Goal: Complete application form

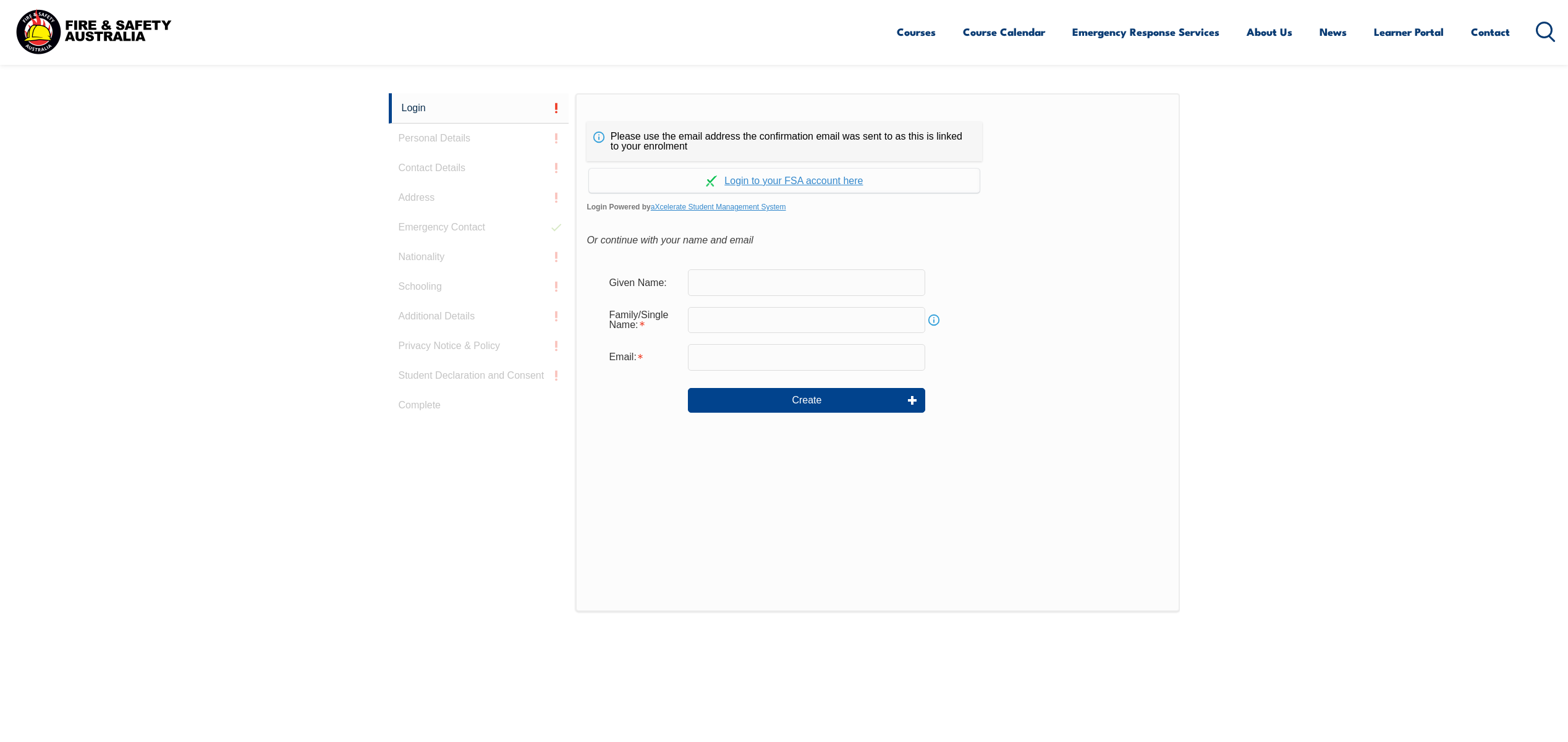
scroll to position [329, 0]
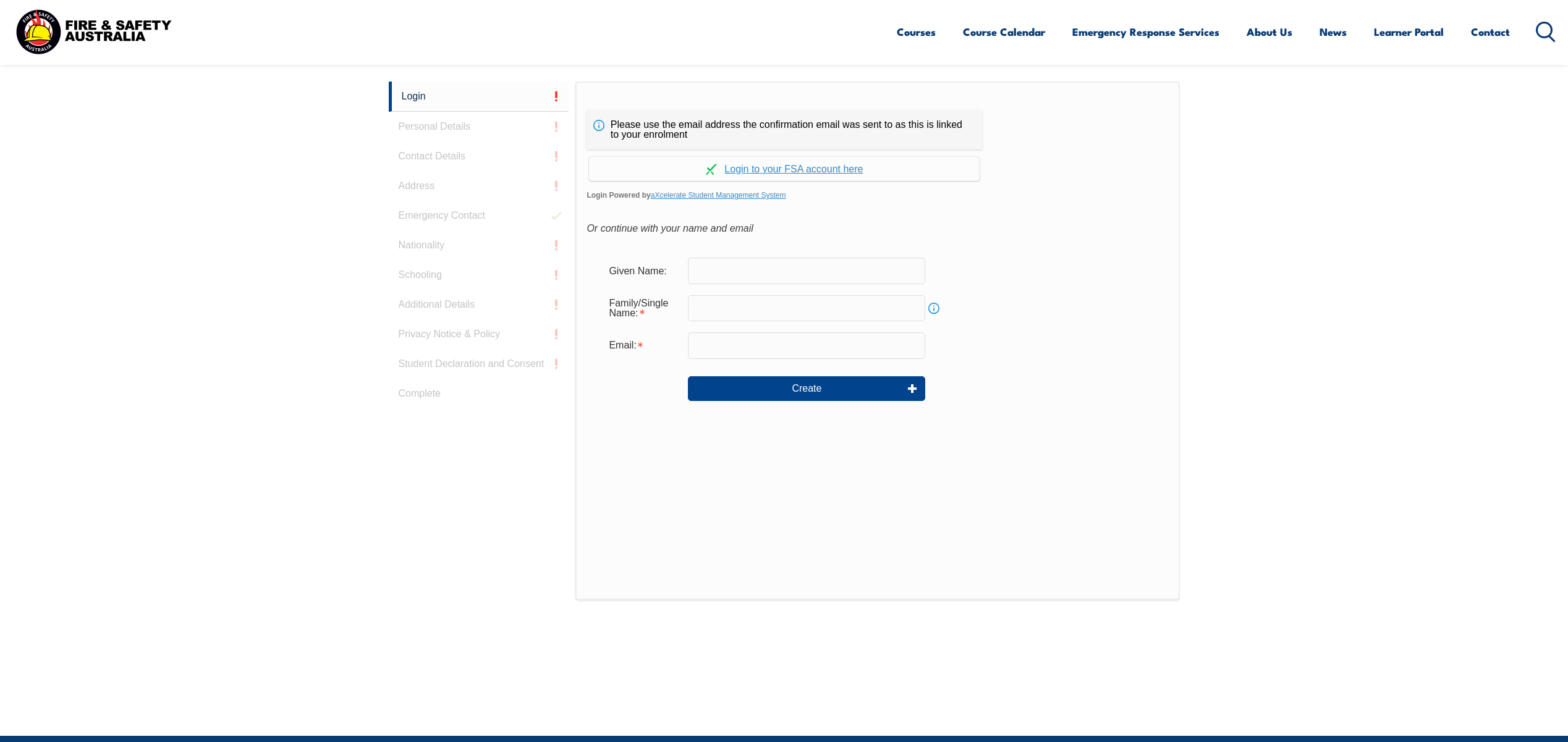
click at [718, 273] on input "text" at bounding box center [806, 270] width 238 height 26
type input "[PERSON_NAME]"
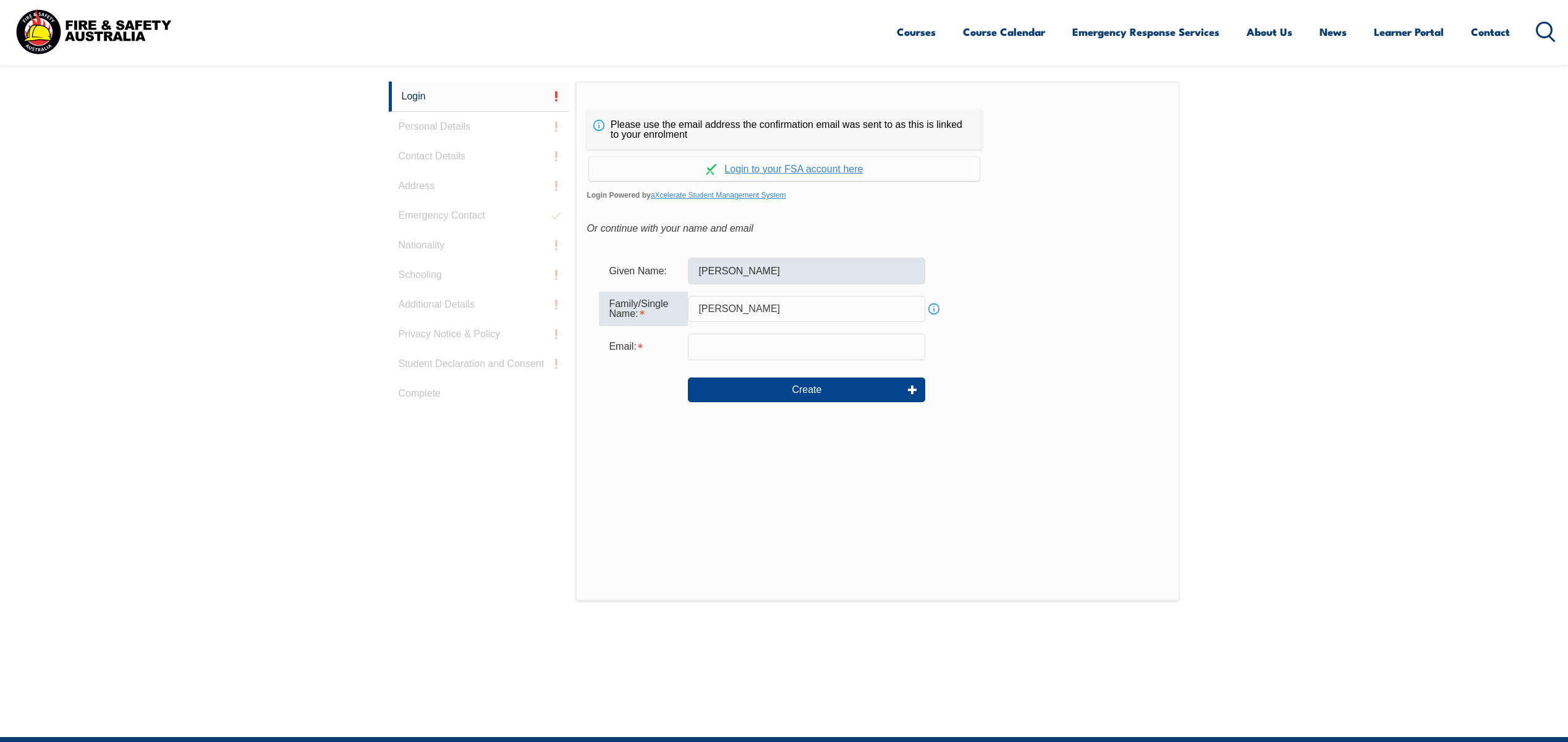
type input "[PERSON_NAME]"
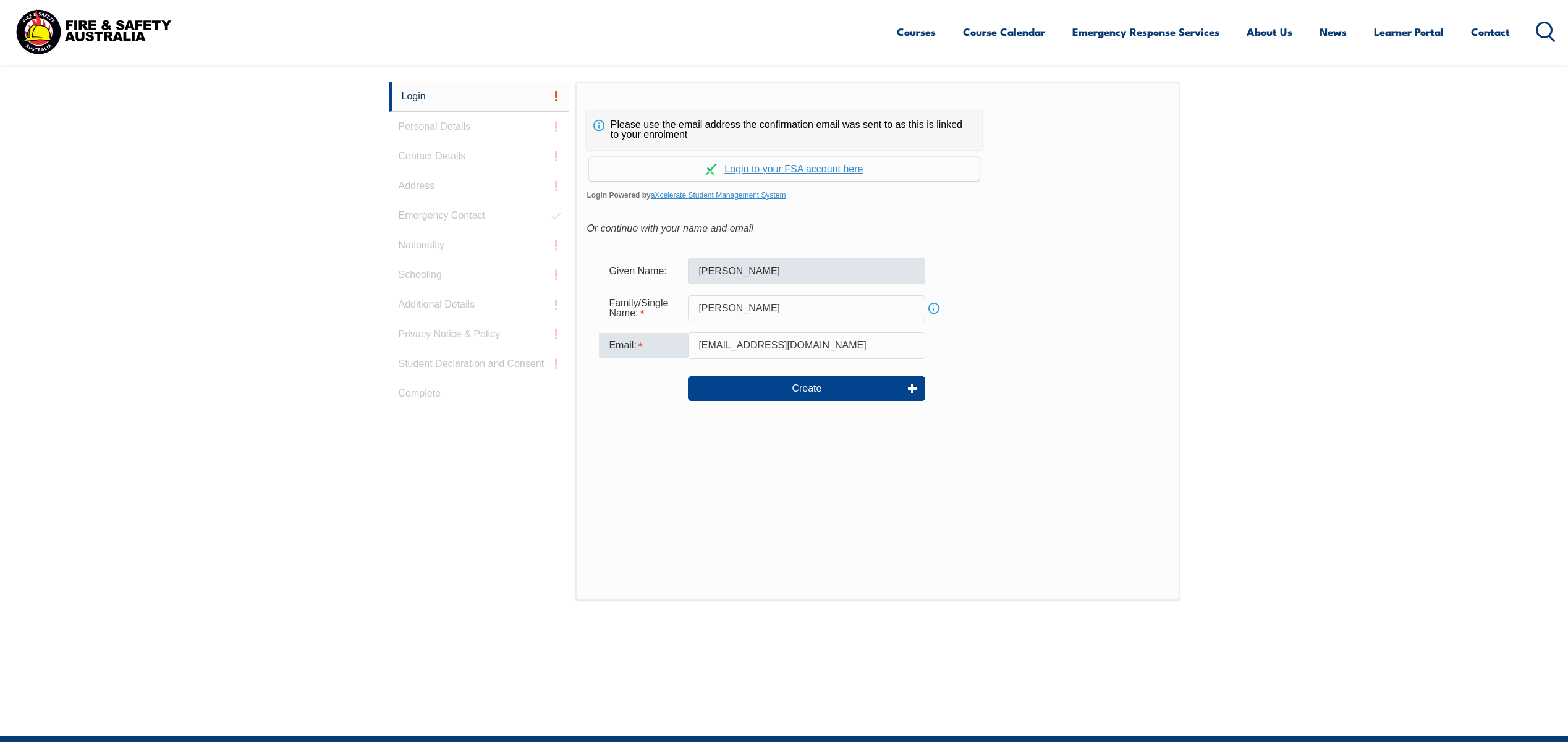
type input "[EMAIL_ADDRESS][DOMAIN_NAME]"
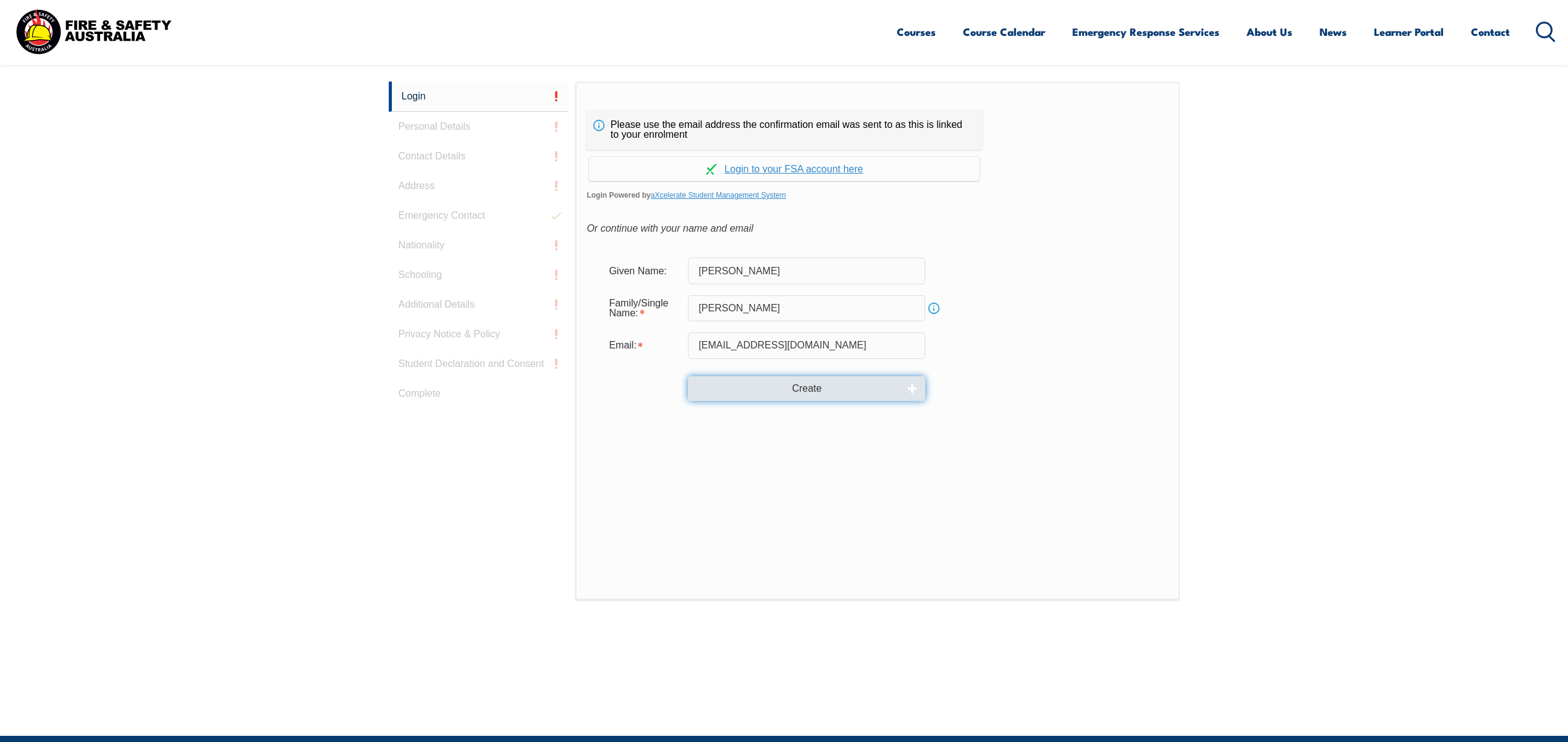
click at [810, 385] on button "Create" at bounding box center [806, 388] width 238 height 25
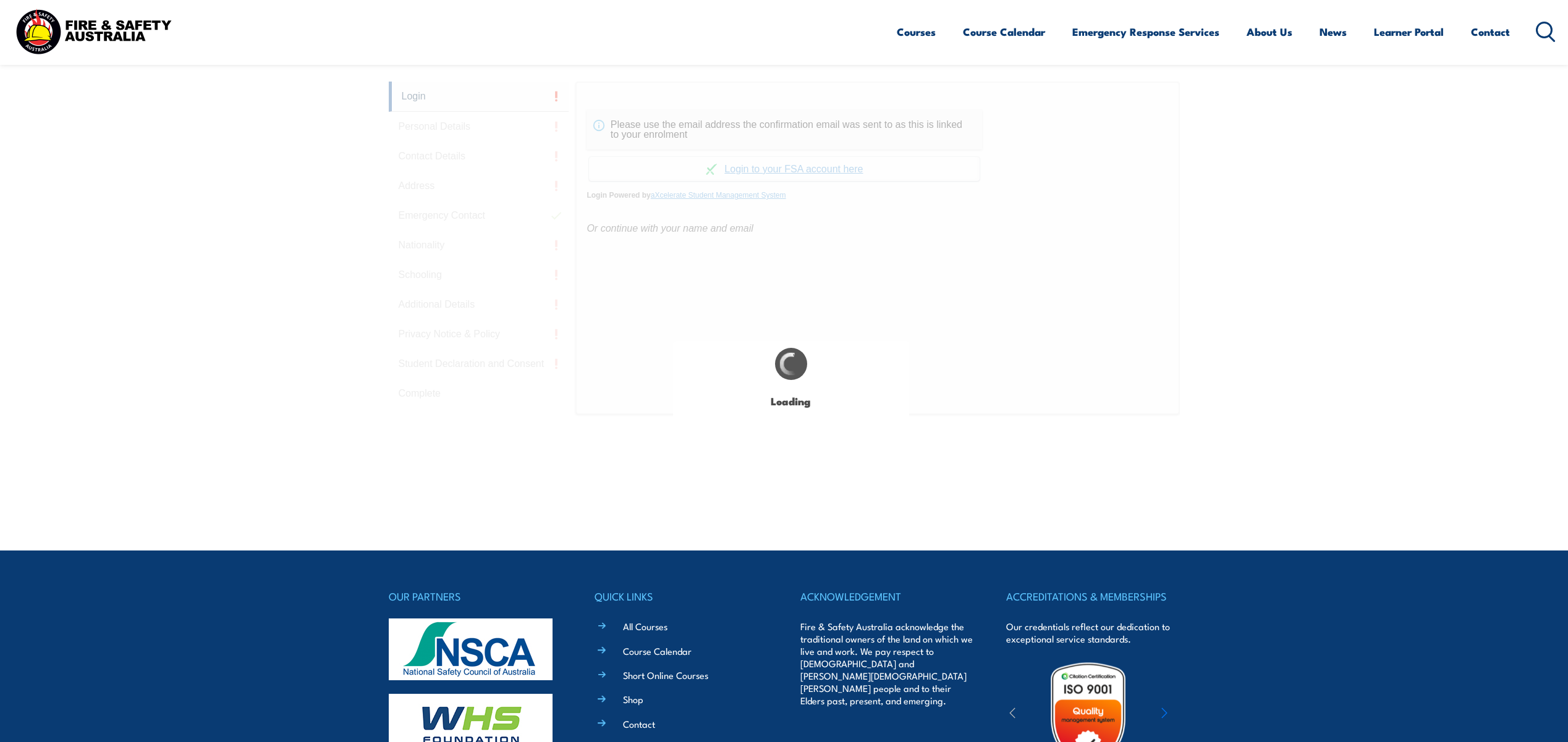
type input "[PERSON_NAME]"
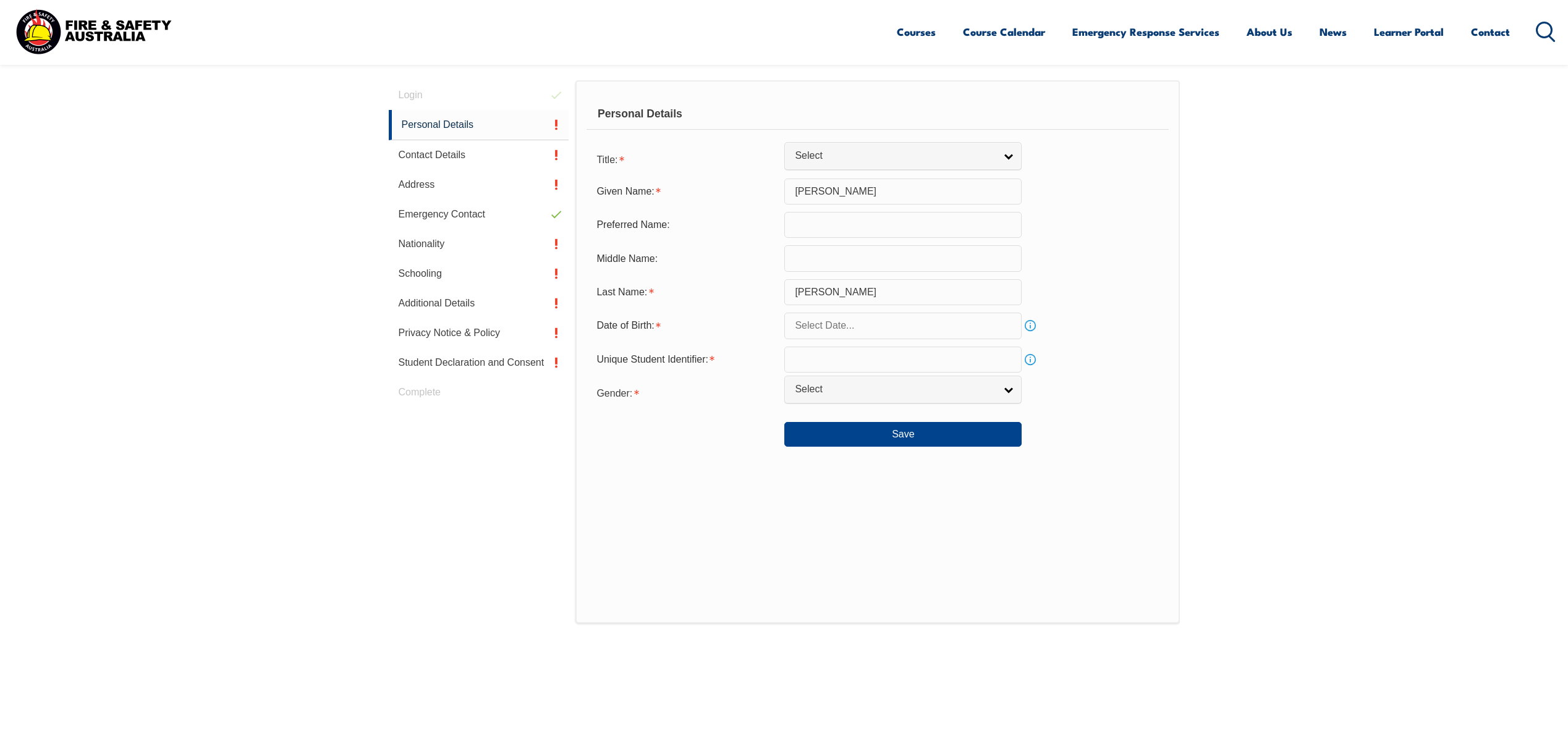
scroll to position [349, 0]
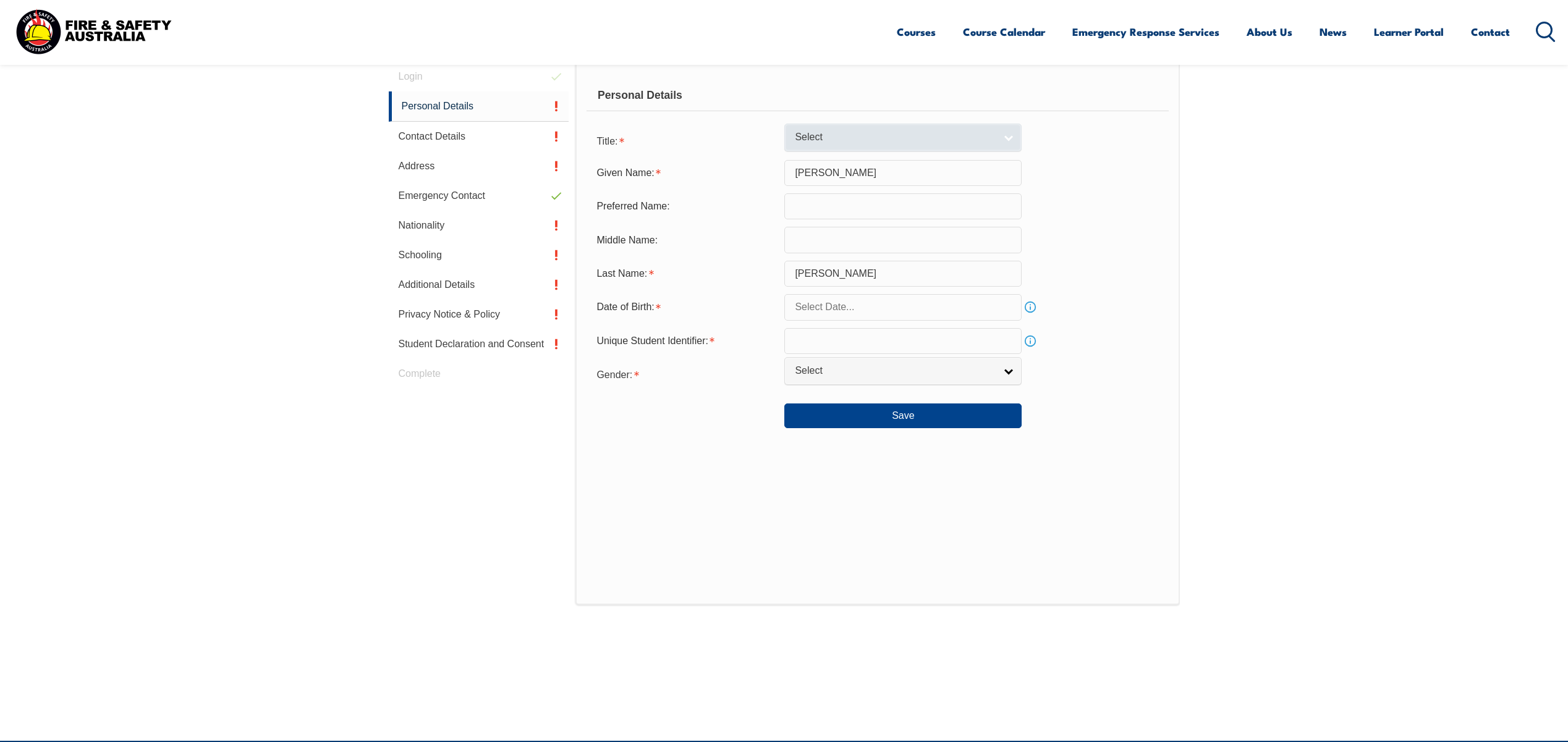
click at [865, 141] on span "Select" at bounding box center [895, 137] width 200 height 13
click at [849, 160] on li "Mr" at bounding box center [903, 158] width 231 height 15
select select "Mr"
click at [853, 314] on input "text" at bounding box center [903, 307] width 238 height 26
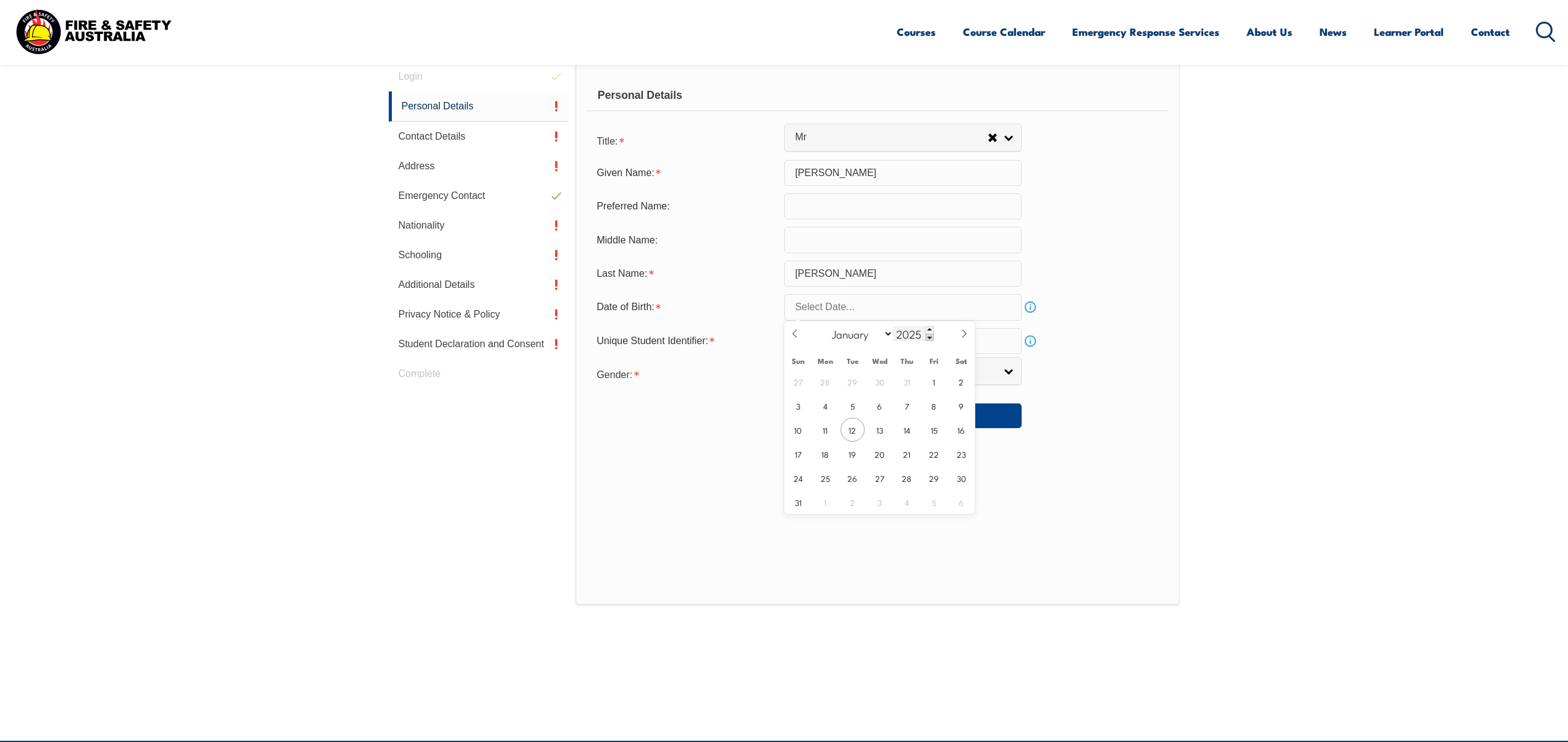
click at [930, 338] on span at bounding box center [929, 337] width 9 height 7
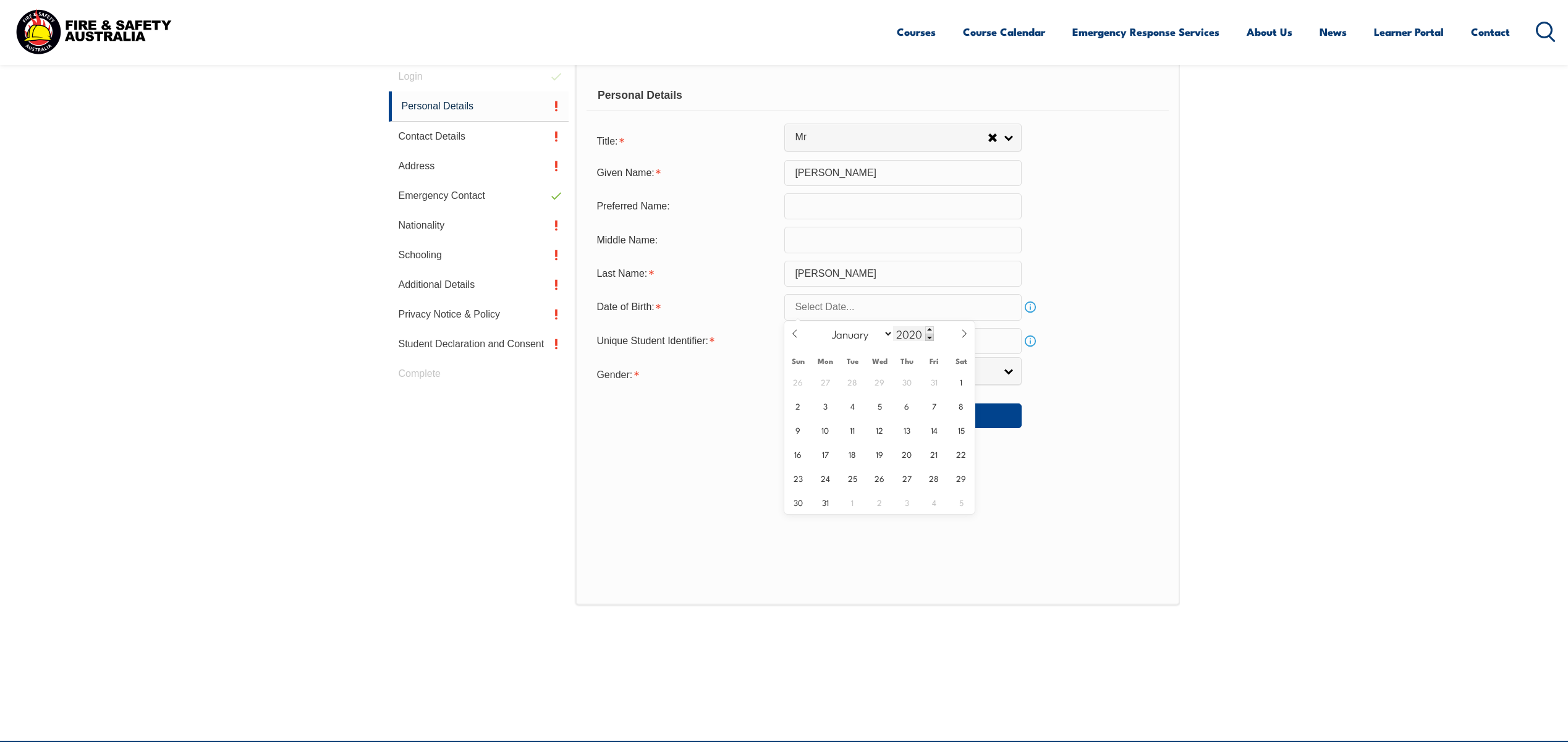
click at [930, 338] on span at bounding box center [929, 337] width 9 height 7
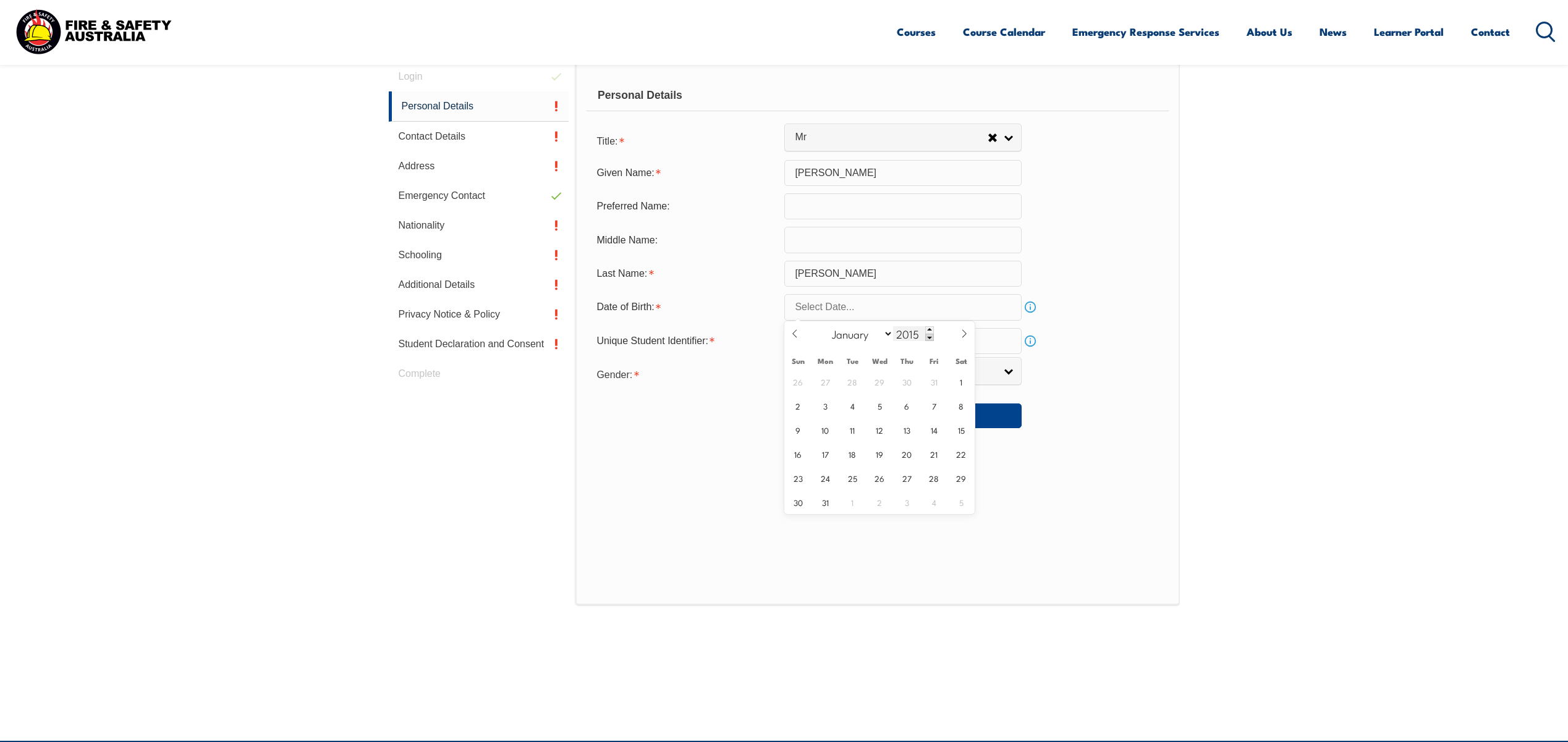
click at [930, 338] on span at bounding box center [929, 337] width 9 height 7
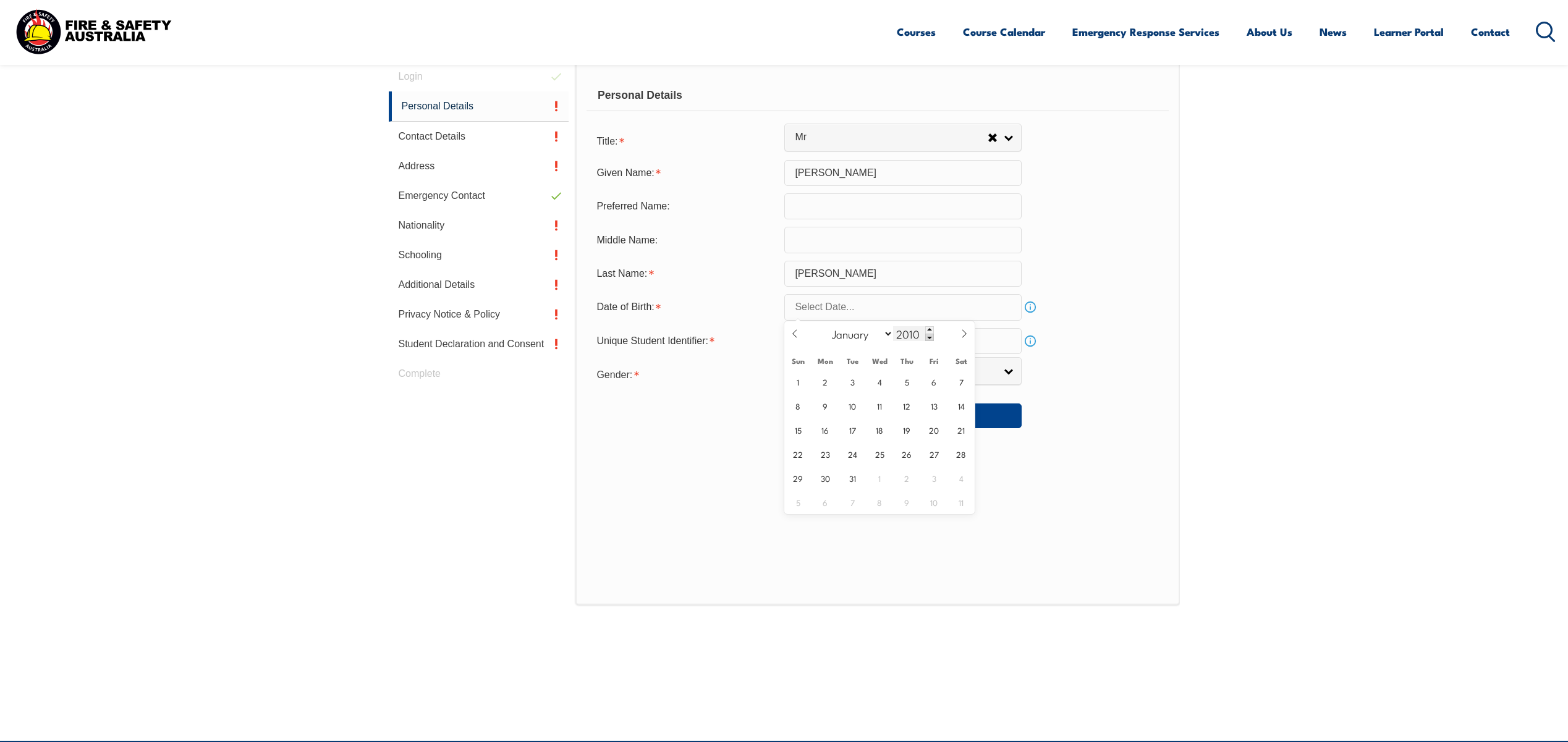
click at [930, 338] on span at bounding box center [929, 337] width 9 height 7
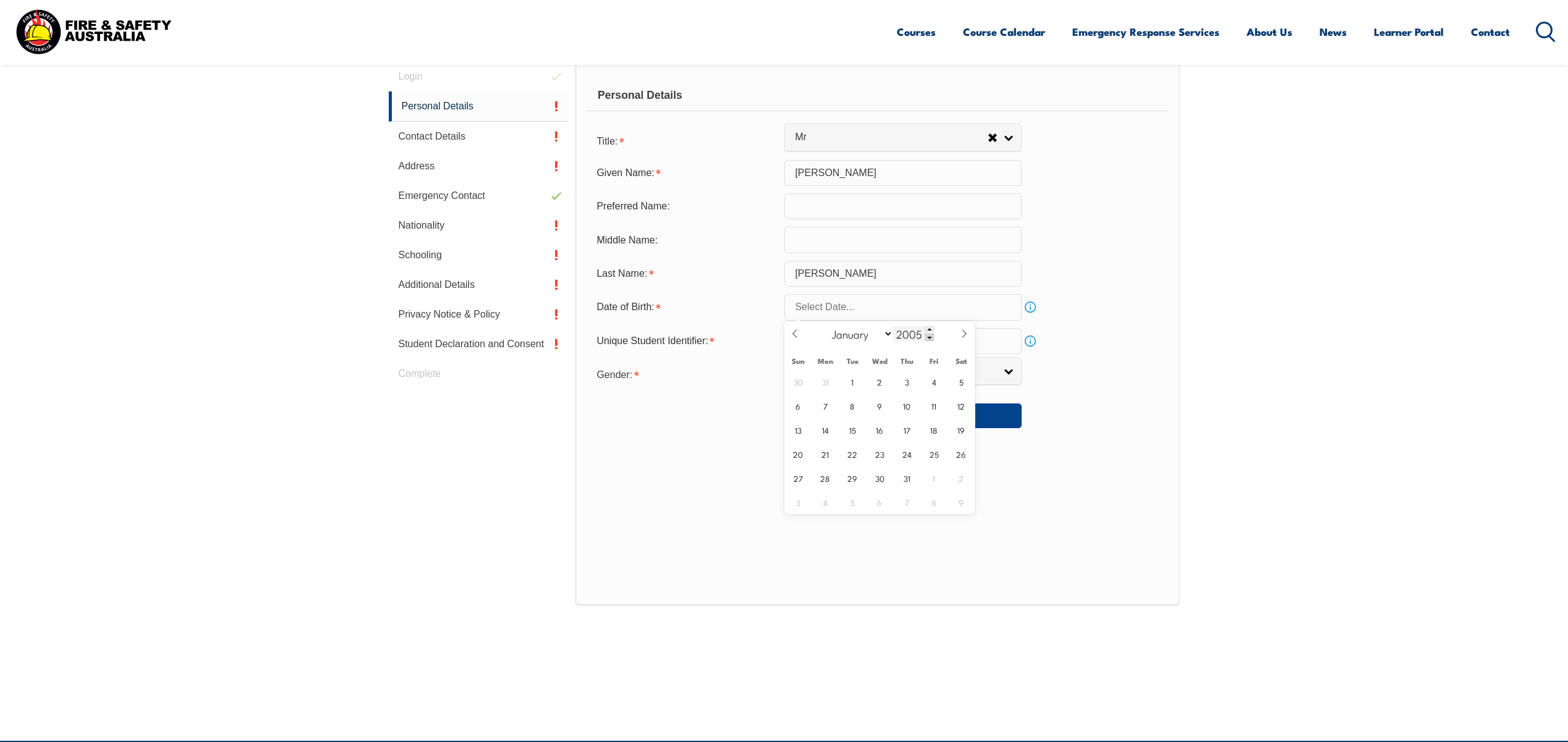
click at [930, 338] on span at bounding box center [929, 337] width 9 height 7
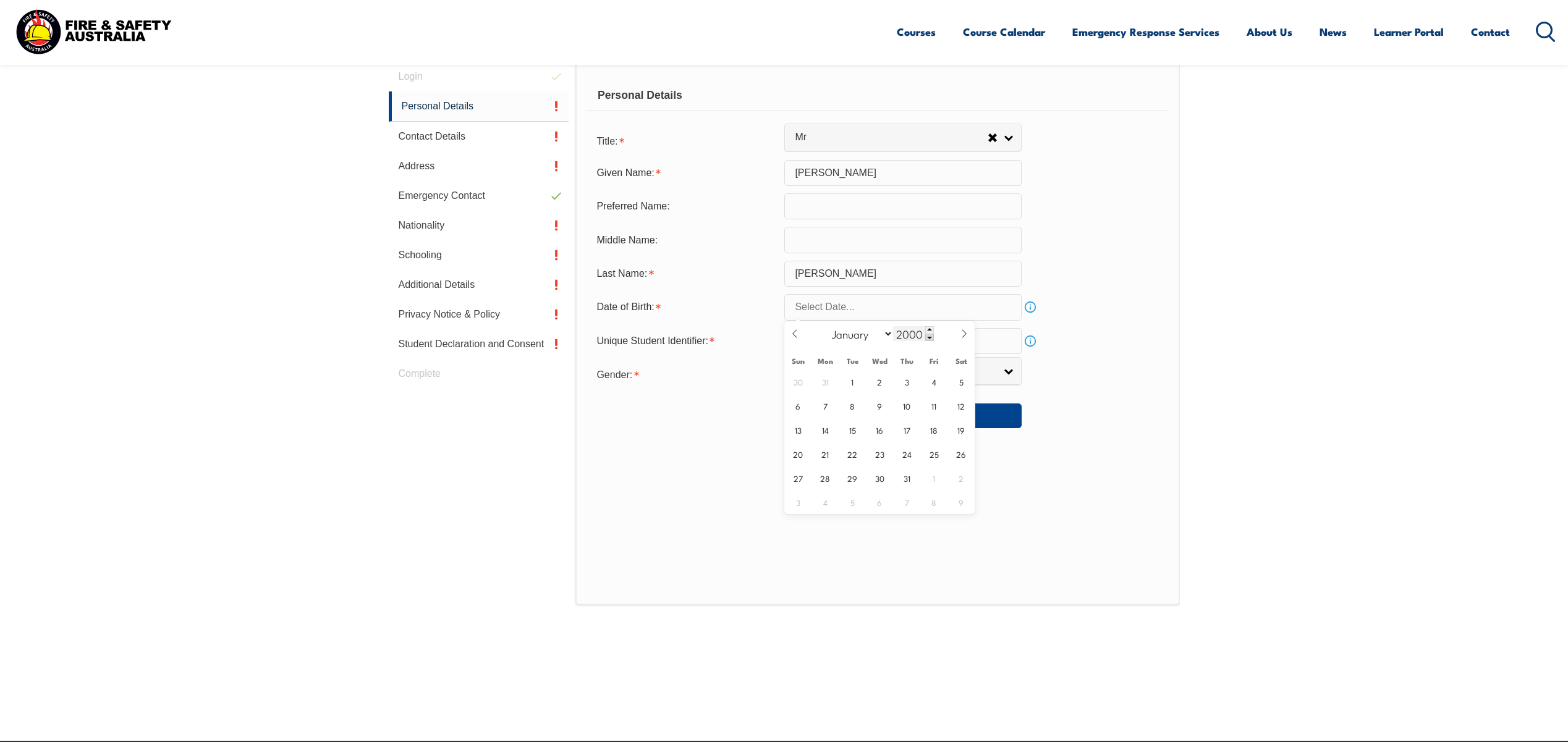
click at [930, 338] on span at bounding box center [929, 337] width 9 height 7
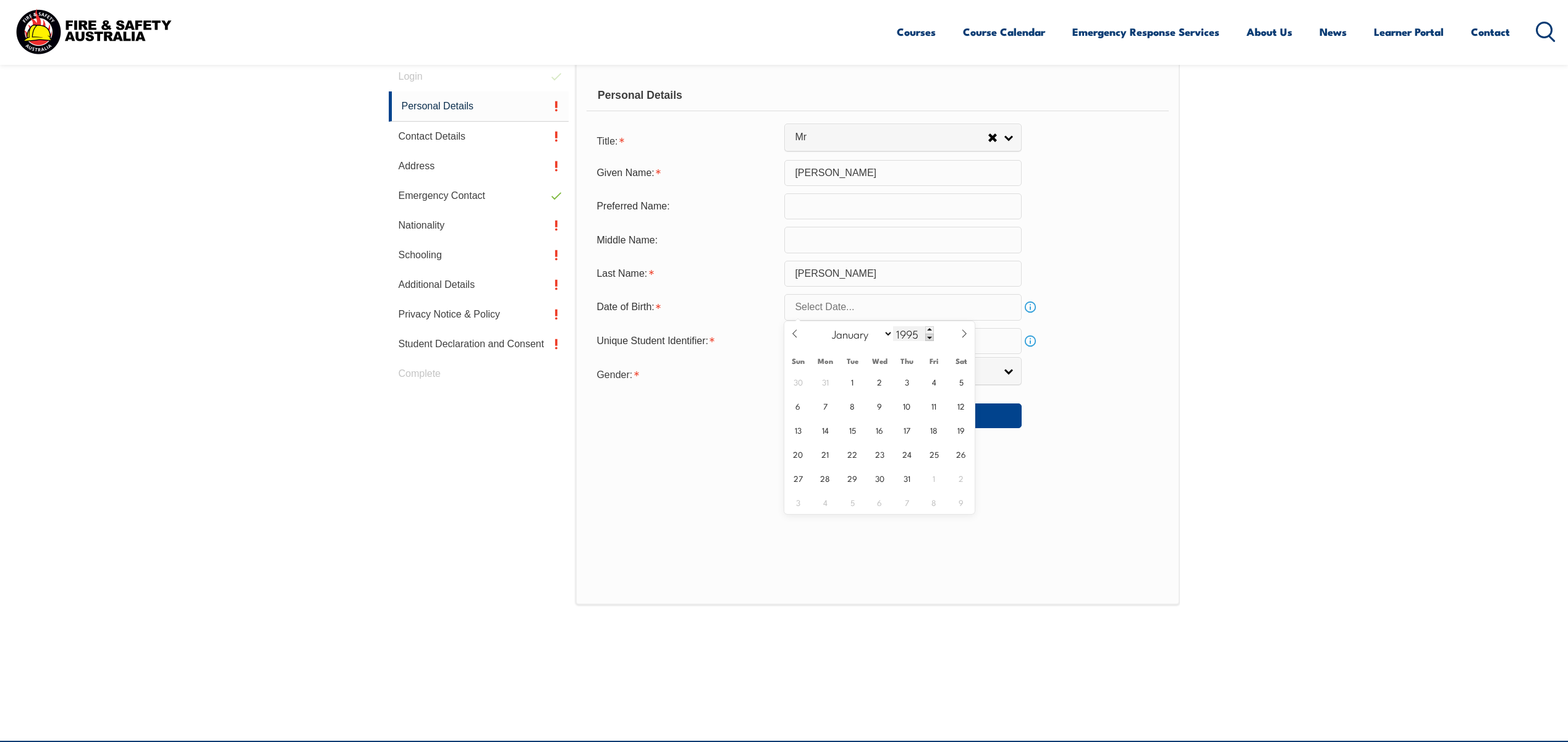
click at [930, 338] on span at bounding box center [929, 337] width 9 height 7
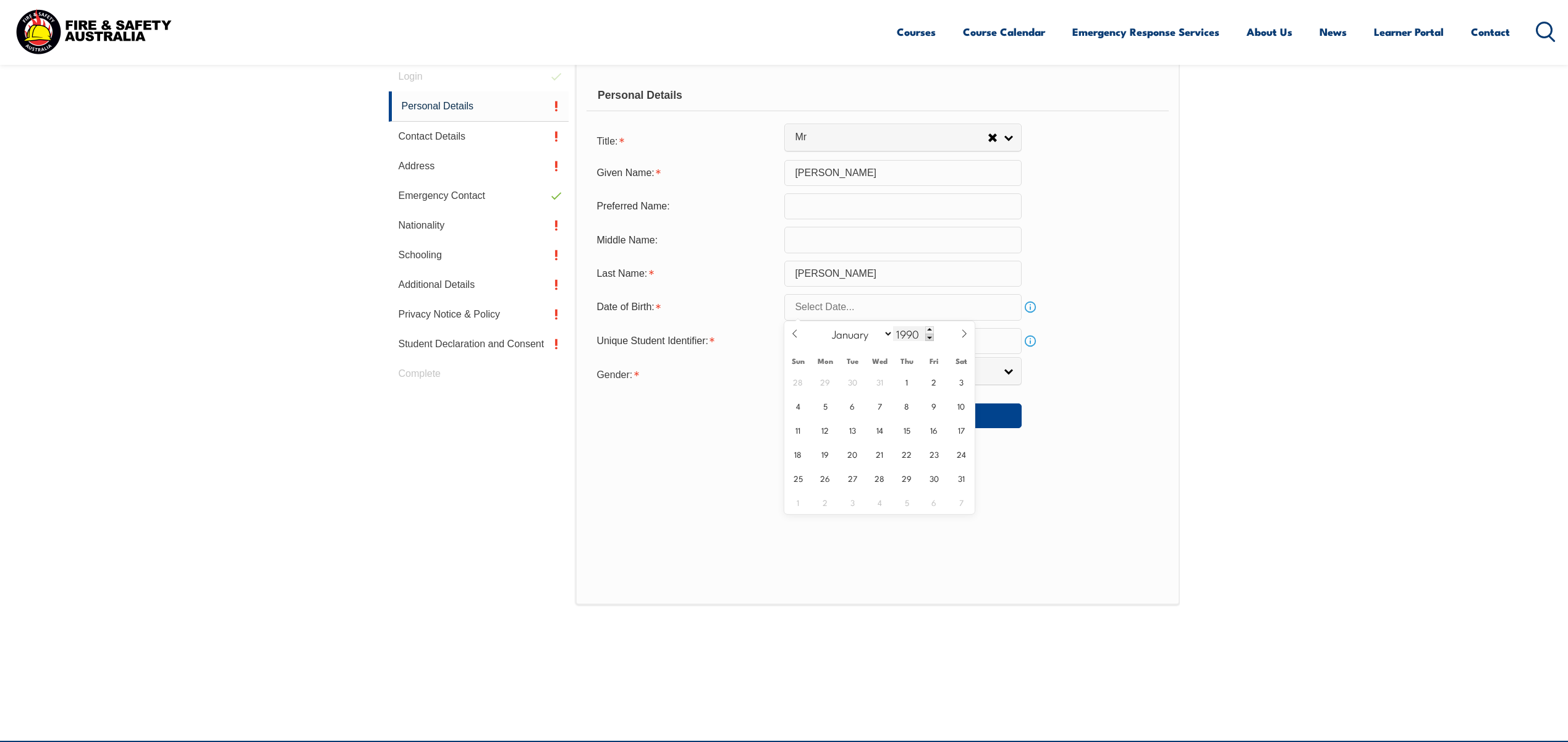
click at [930, 338] on span at bounding box center [929, 337] width 9 height 7
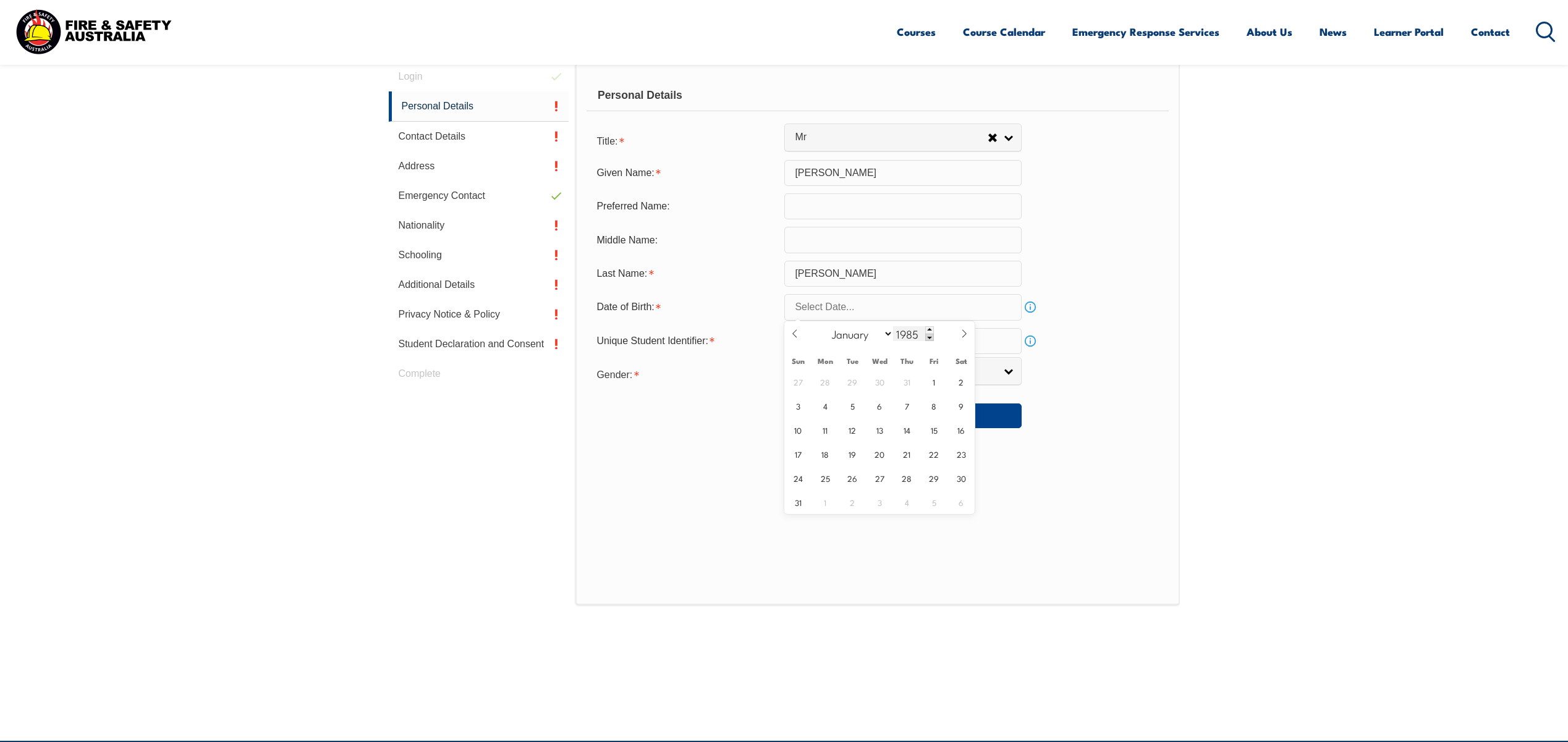
click at [930, 338] on span at bounding box center [929, 337] width 9 height 7
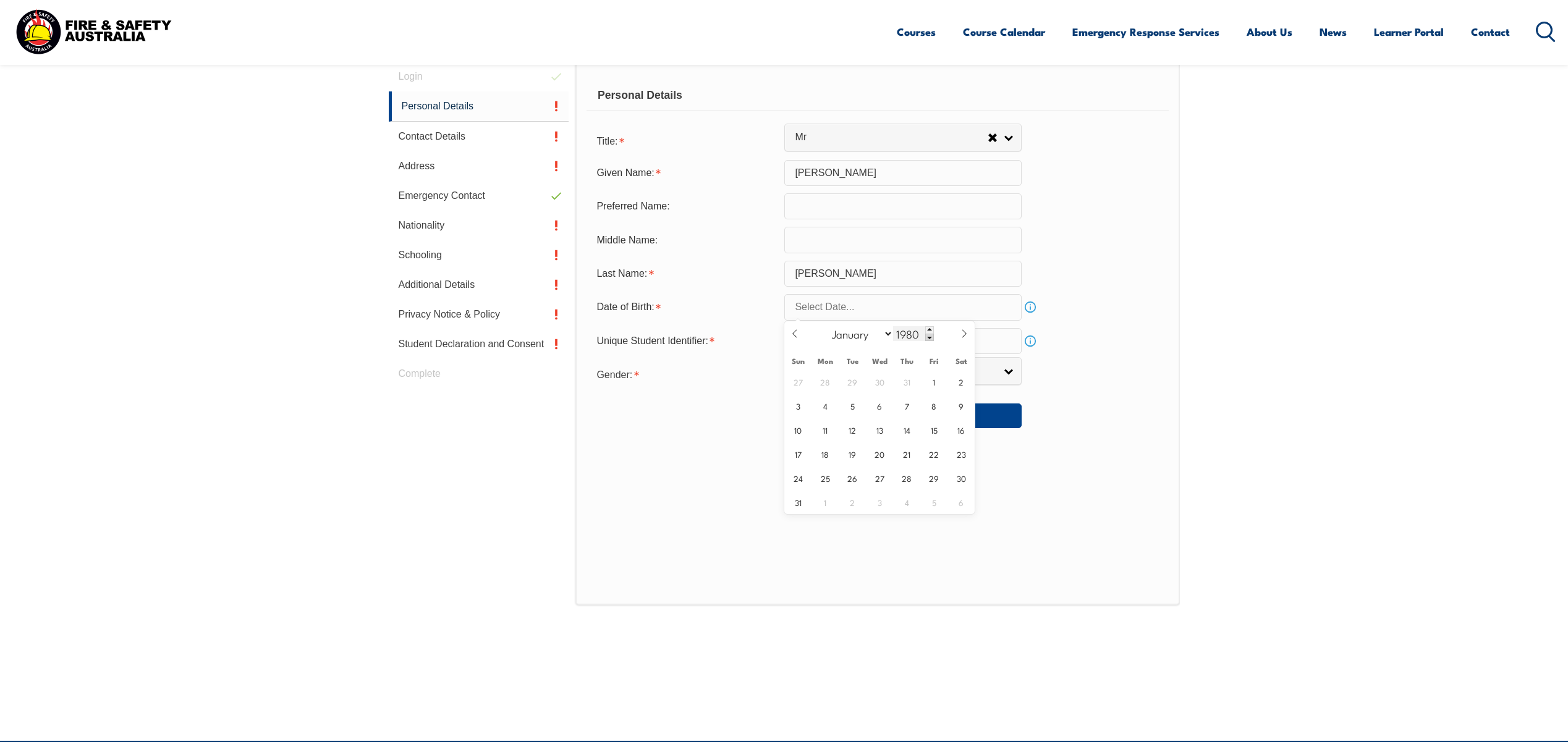
click at [930, 338] on span at bounding box center [929, 337] width 9 height 7
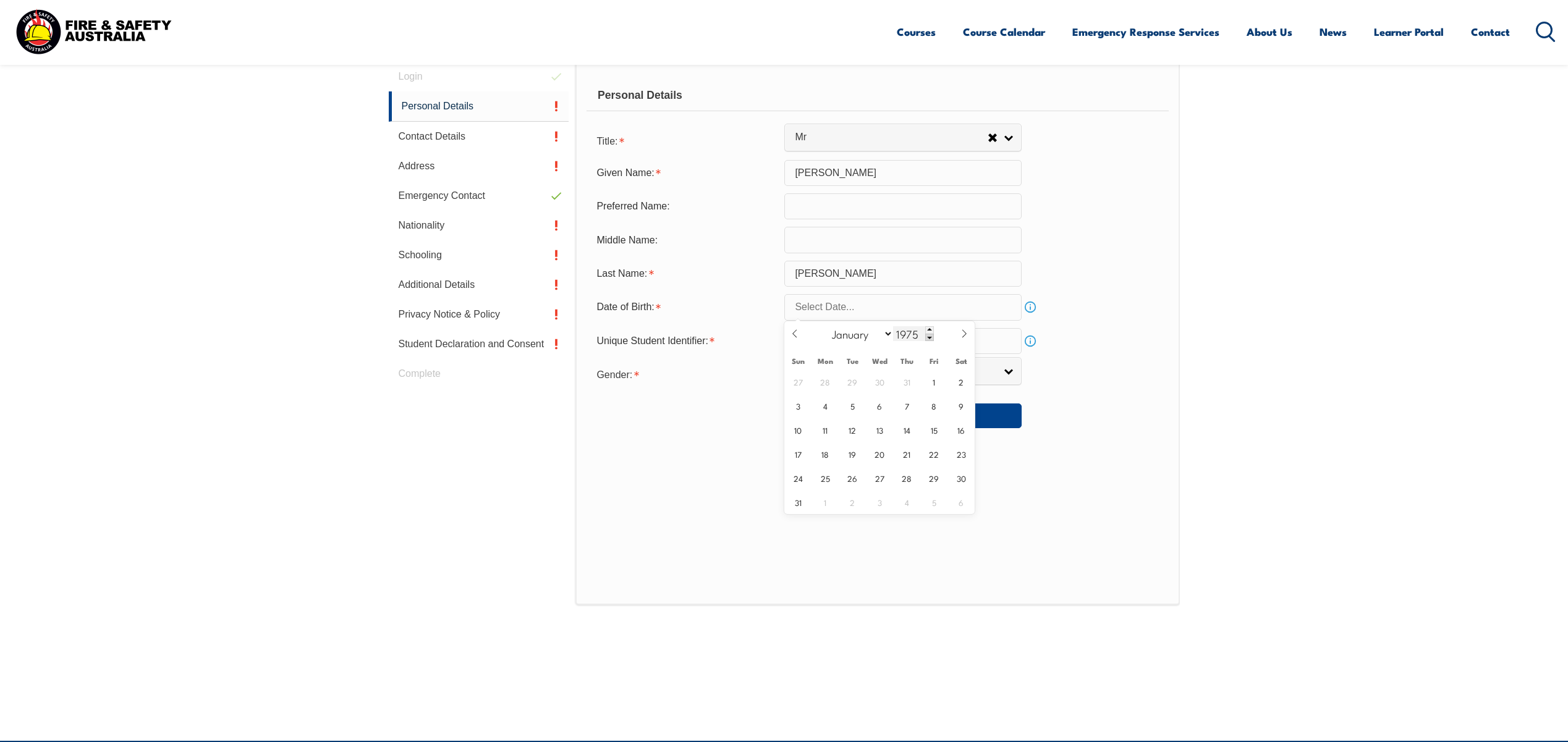
click at [930, 338] on span at bounding box center [929, 337] width 9 height 7
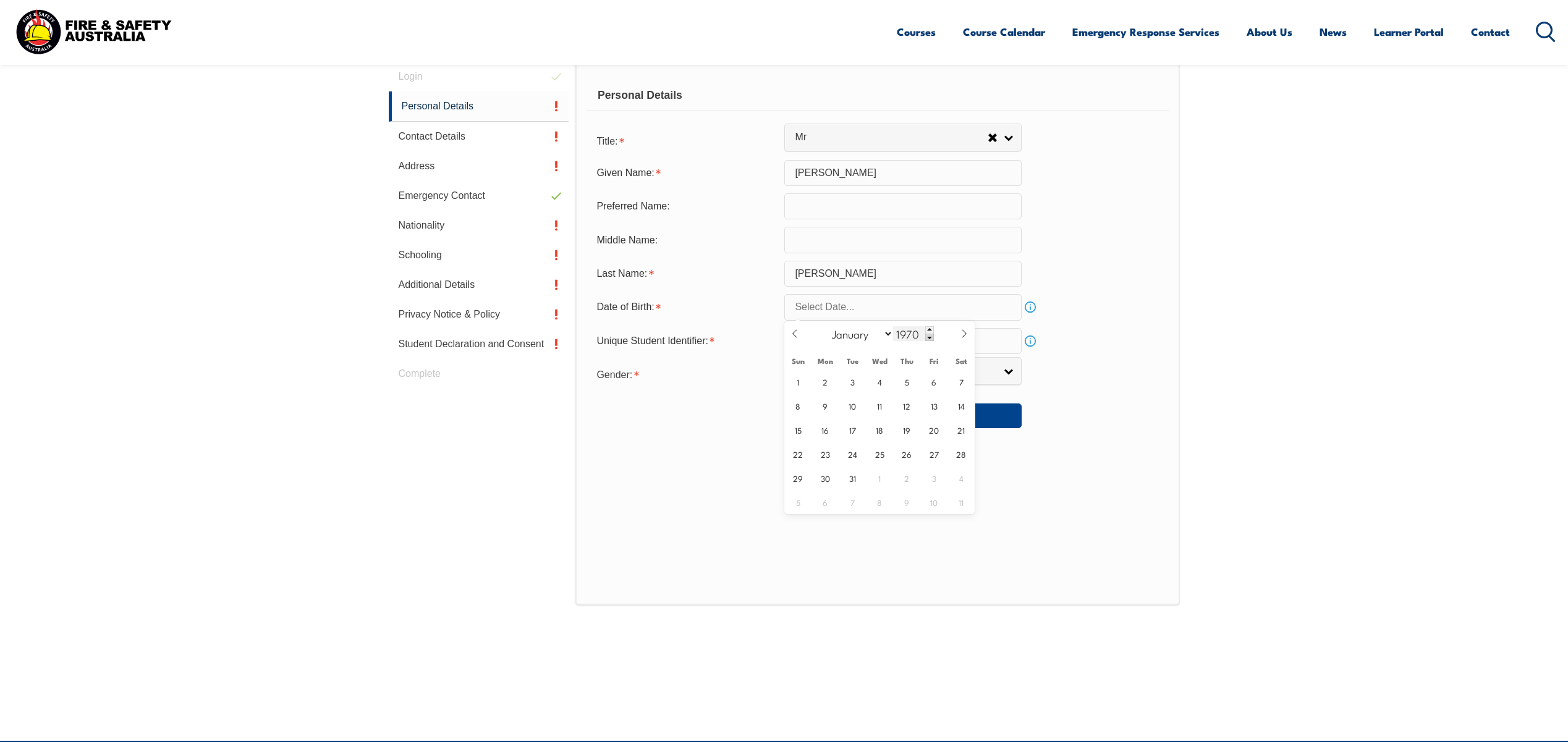
click at [930, 338] on span at bounding box center [929, 337] width 9 height 7
type input "1968"
click at [797, 338] on icon at bounding box center [795, 333] width 9 height 9
select select "6"
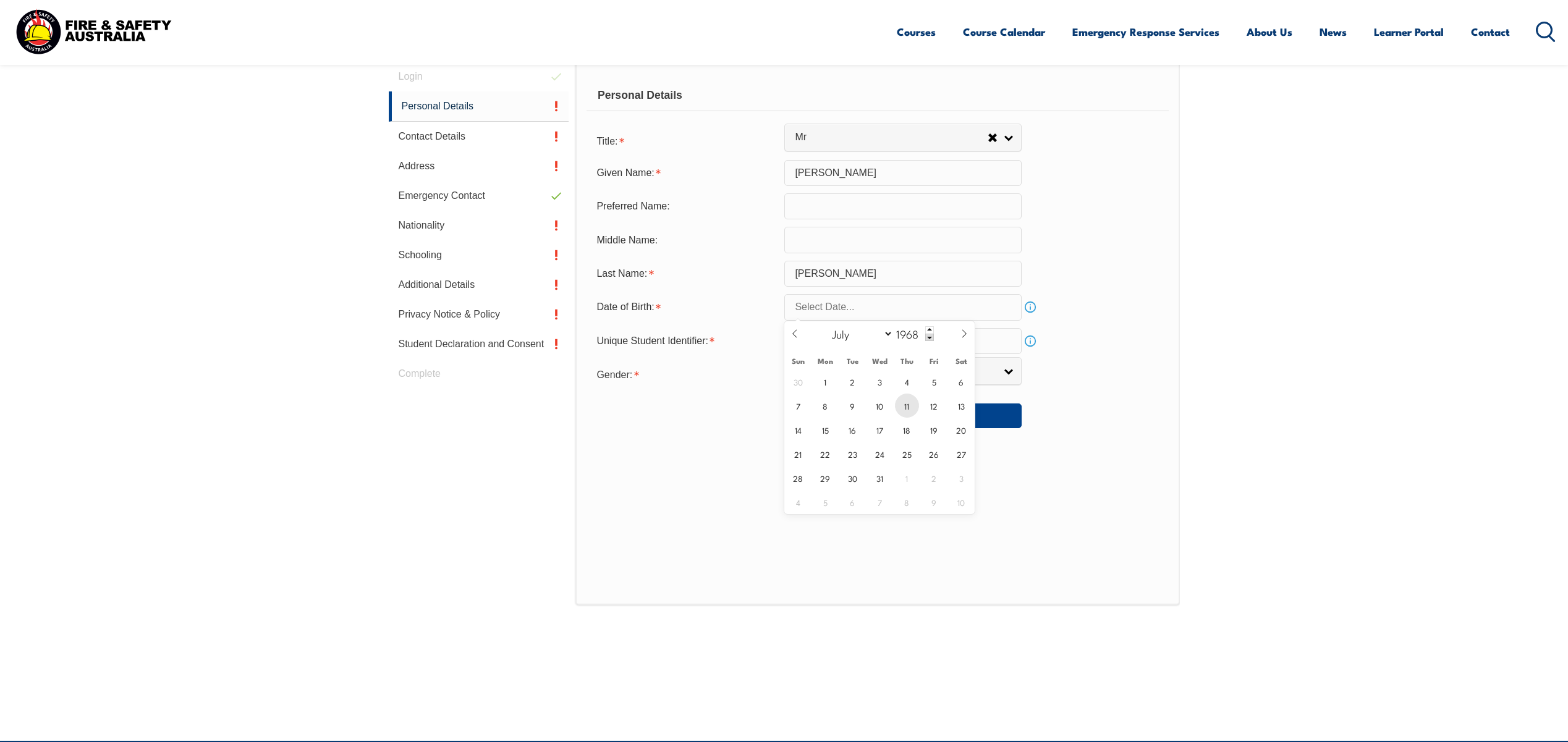
click at [904, 407] on span "11" at bounding box center [907, 405] width 24 height 24
type input "[DATE]"
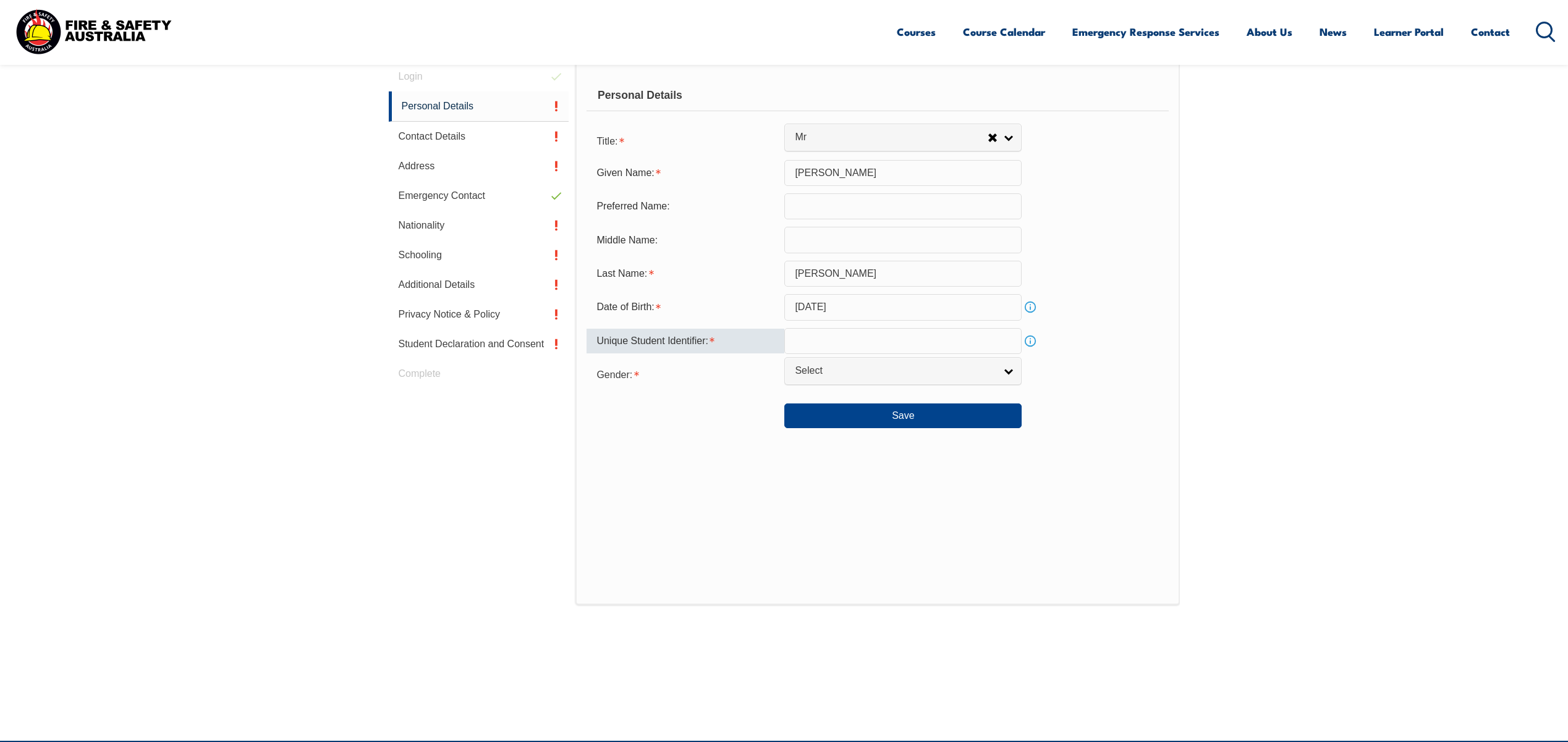
click at [916, 347] on input "text" at bounding box center [903, 341] width 238 height 26
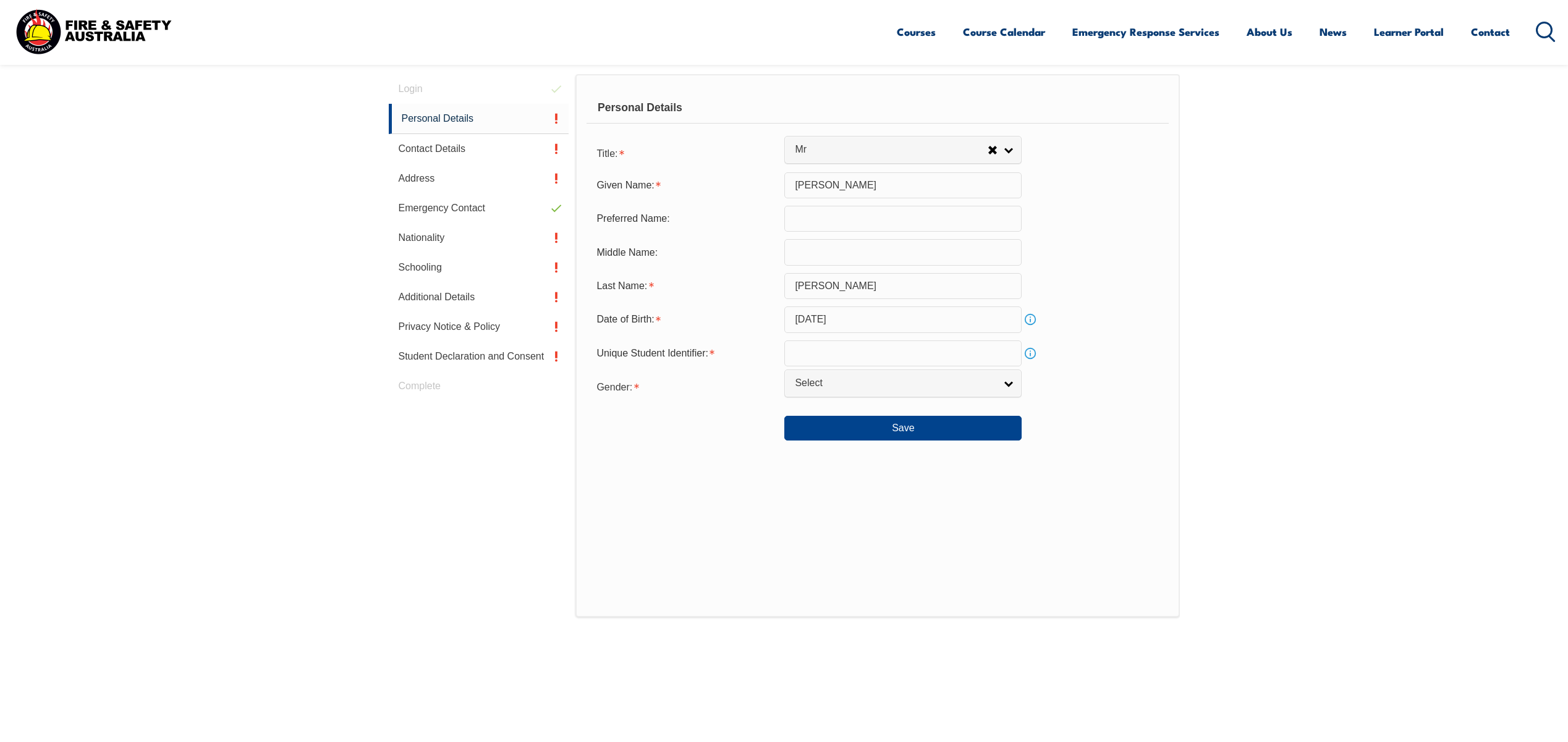
scroll to position [360, 0]
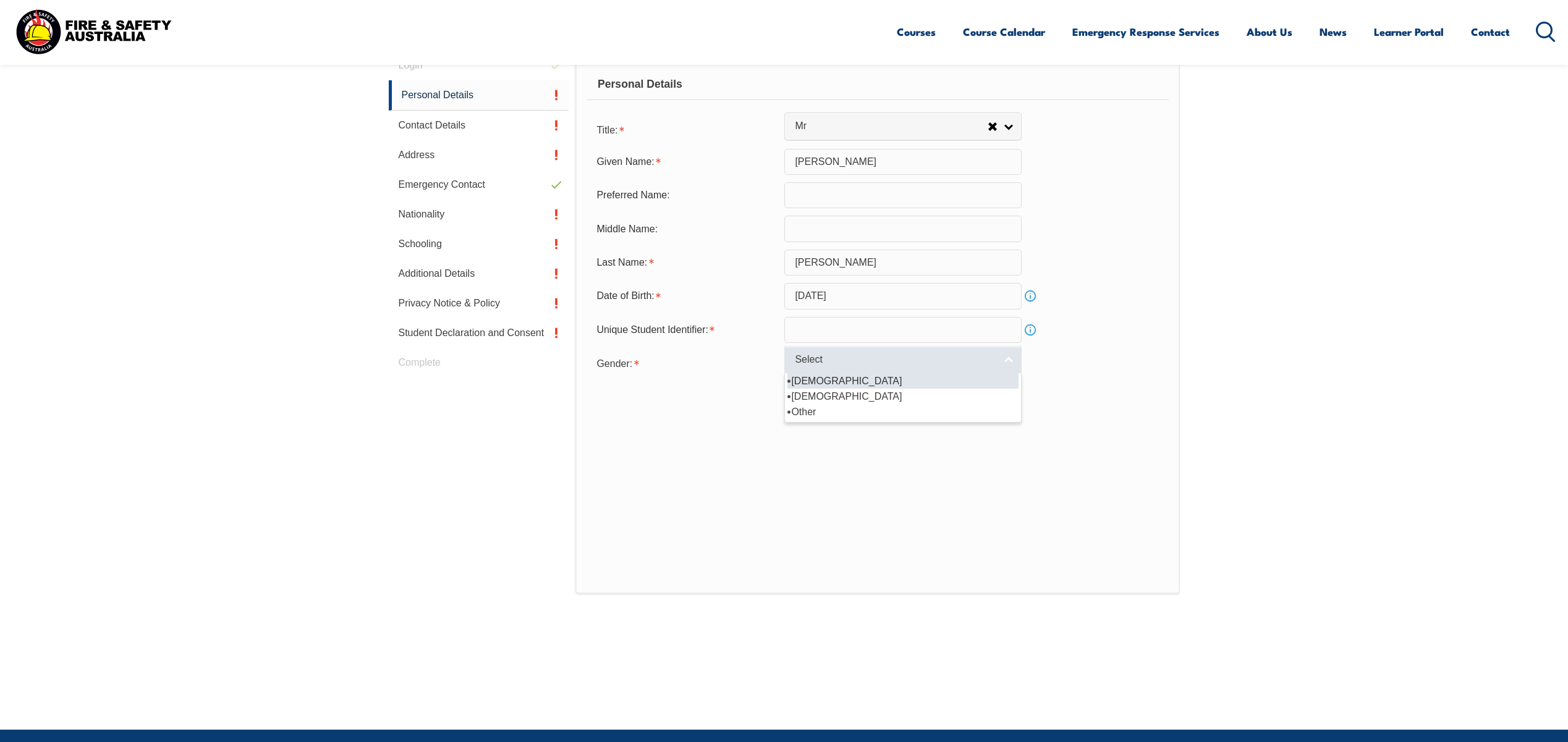
click at [978, 354] on span "Select" at bounding box center [895, 360] width 200 height 13
click at [867, 377] on li "[DEMOGRAPHIC_DATA]" at bounding box center [903, 381] width 231 height 15
select select "M"
